Goal: Task Accomplishment & Management: Manage account settings

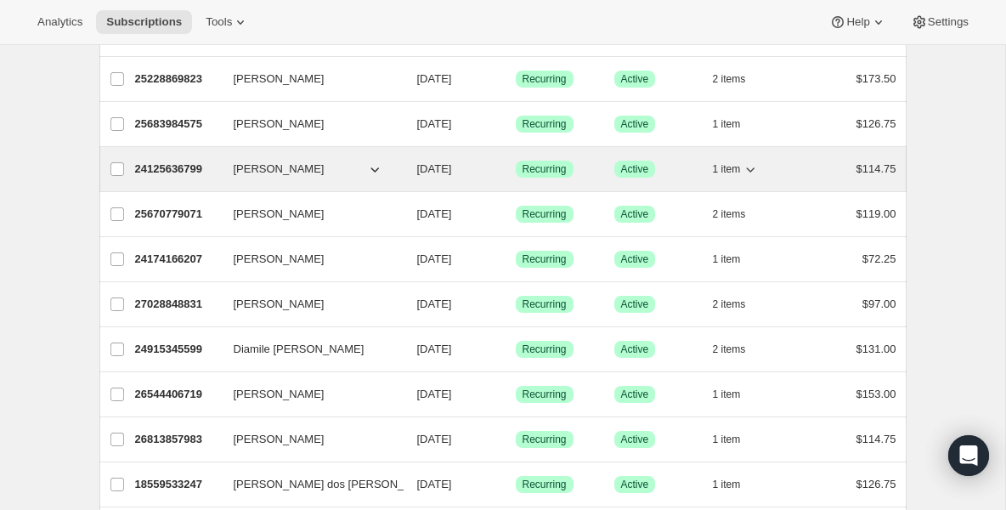
scroll to position [204, 0]
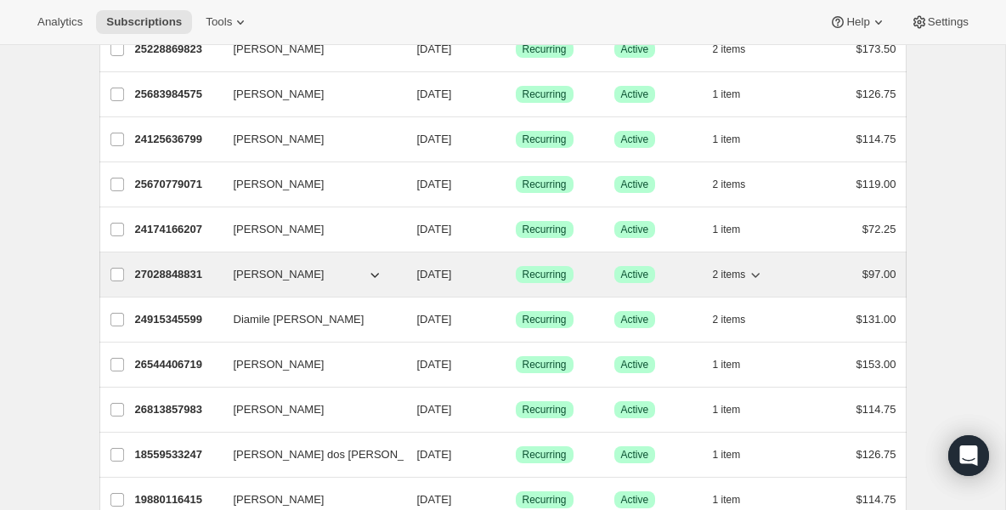
click at [166, 280] on p "27028848831" at bounding box center [177, 274] width 85 height 17
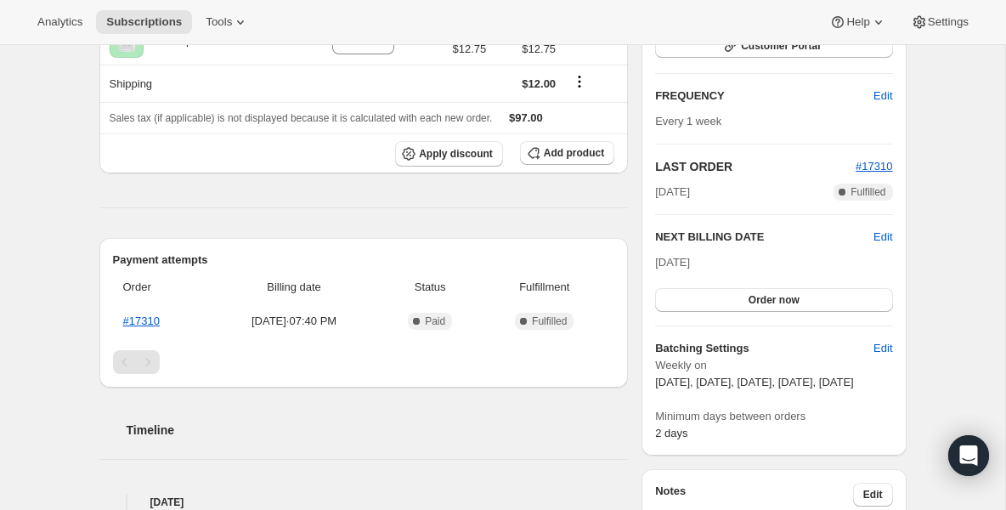
scroll to position [272, 0]
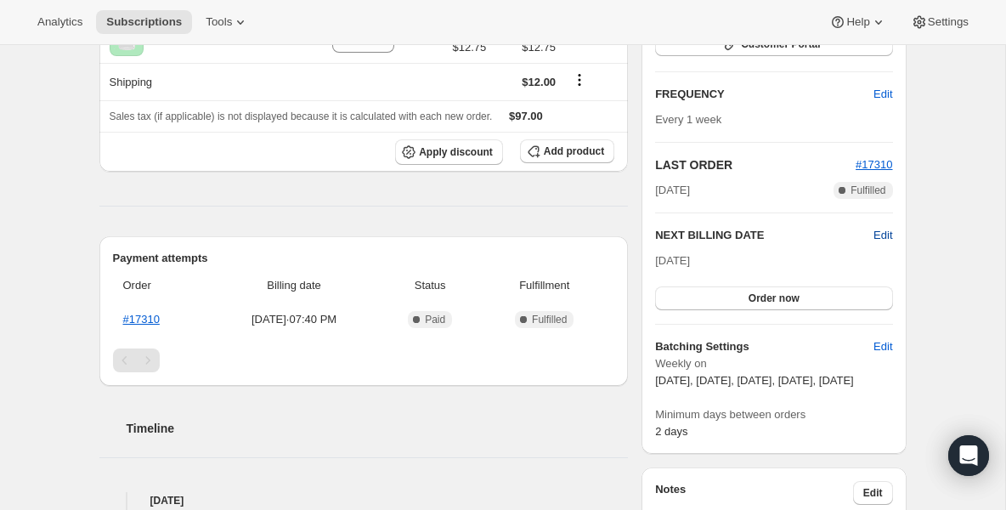
click at [879, 232] on span "Edit" at bounding box center [882, 235] width 19 height 17
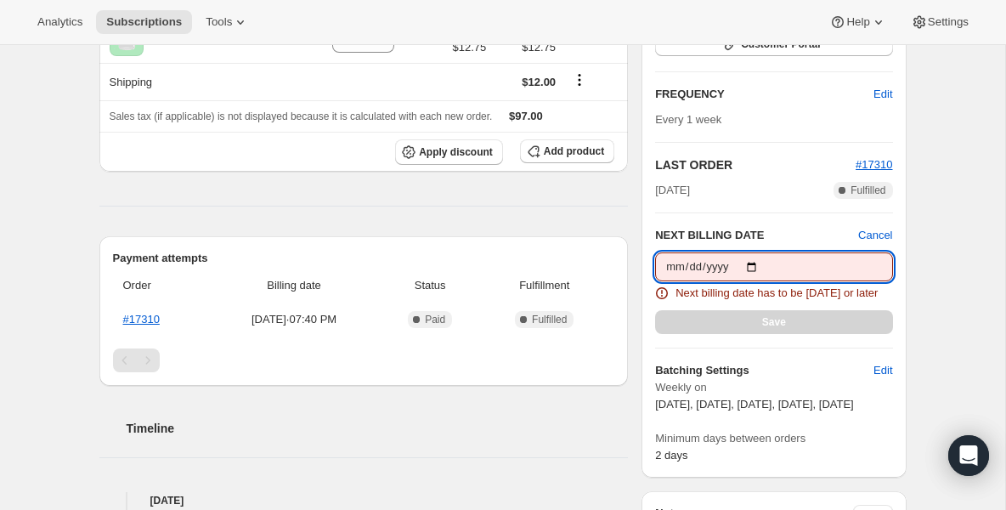
click at [754, 265] on input "[DATE]" at bounding box center [773, 266] width 237 height 29
type input "[DATE]"
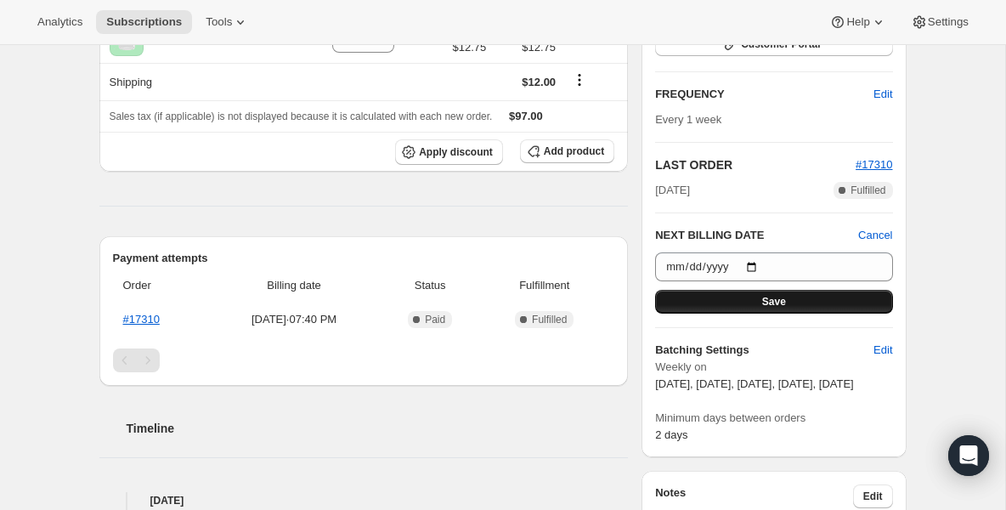
click at [814, 296] on button "Save" at bounding box center [773, 302] width 237 height 24
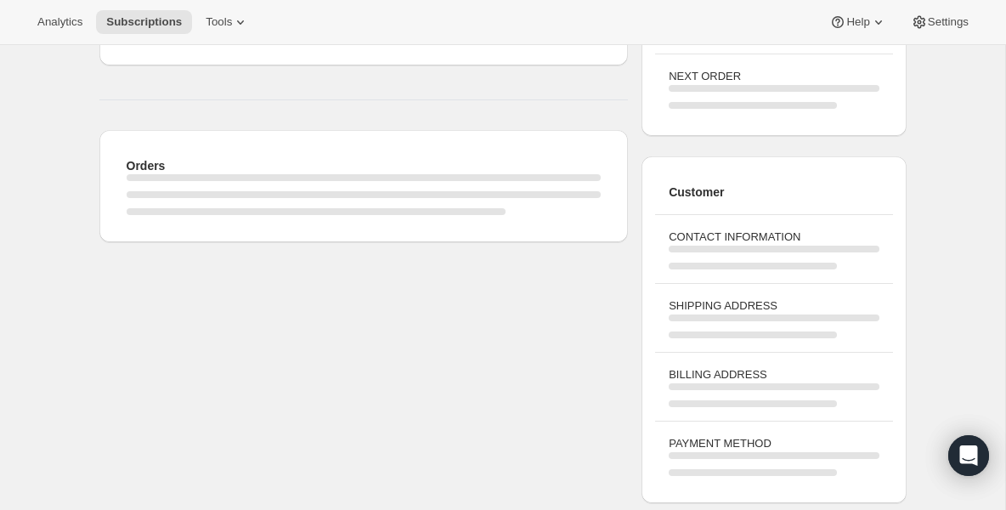
click at [540, 195] on div "Page loading" at bounding box center [364, 194] width 475 height 7
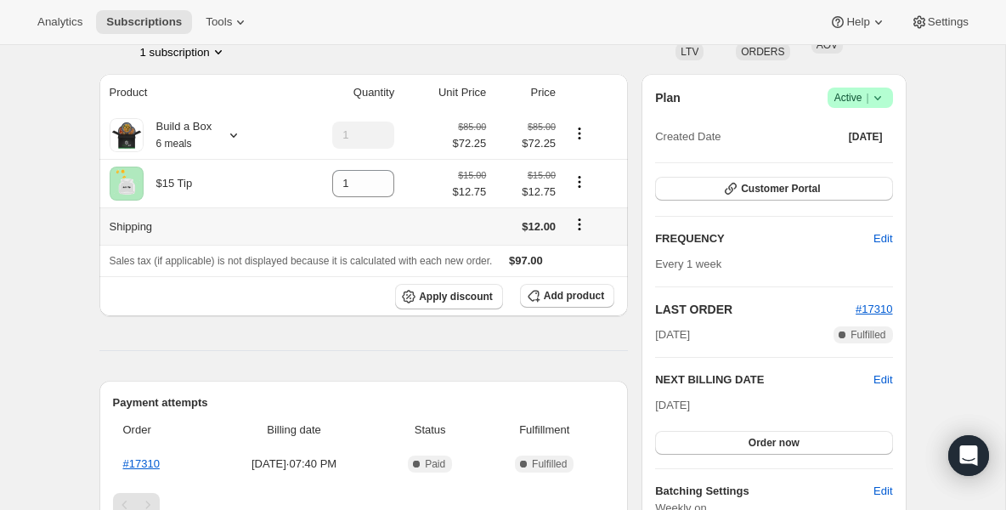
scroll to position [204, 0]
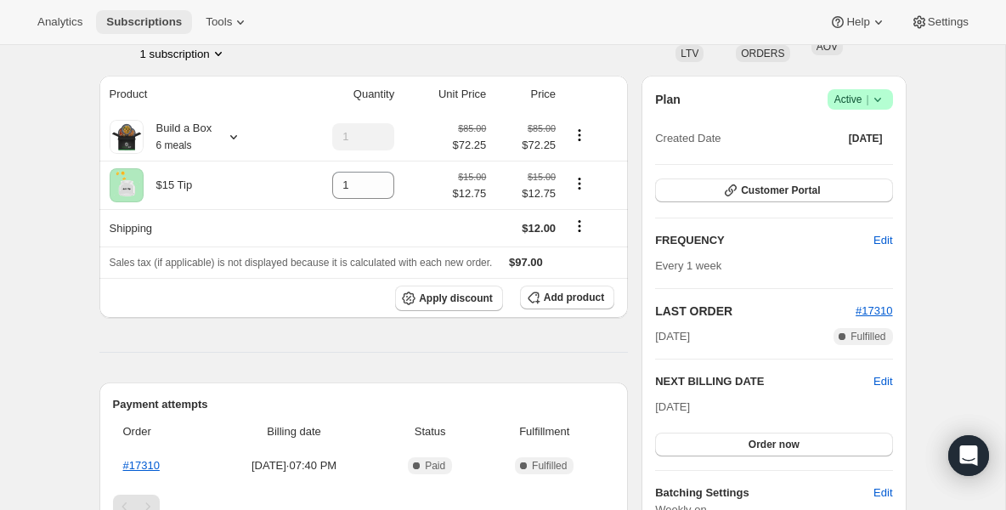
click at [178, 22] on span "Subscriptions" at bounding box center [144, 22] width 76 height 14
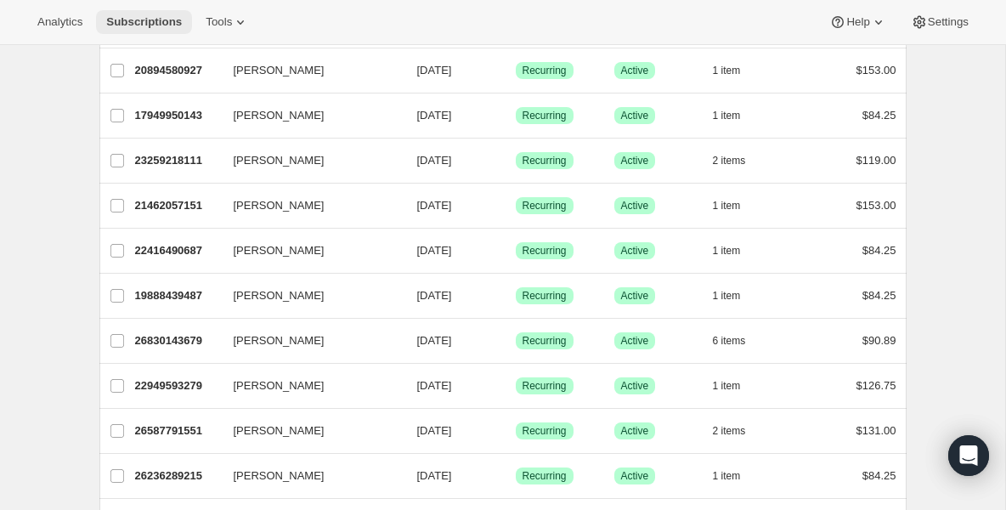
scroll to position [816, 0]
